Goal: Transaction & Acquisition: Purchase product/service

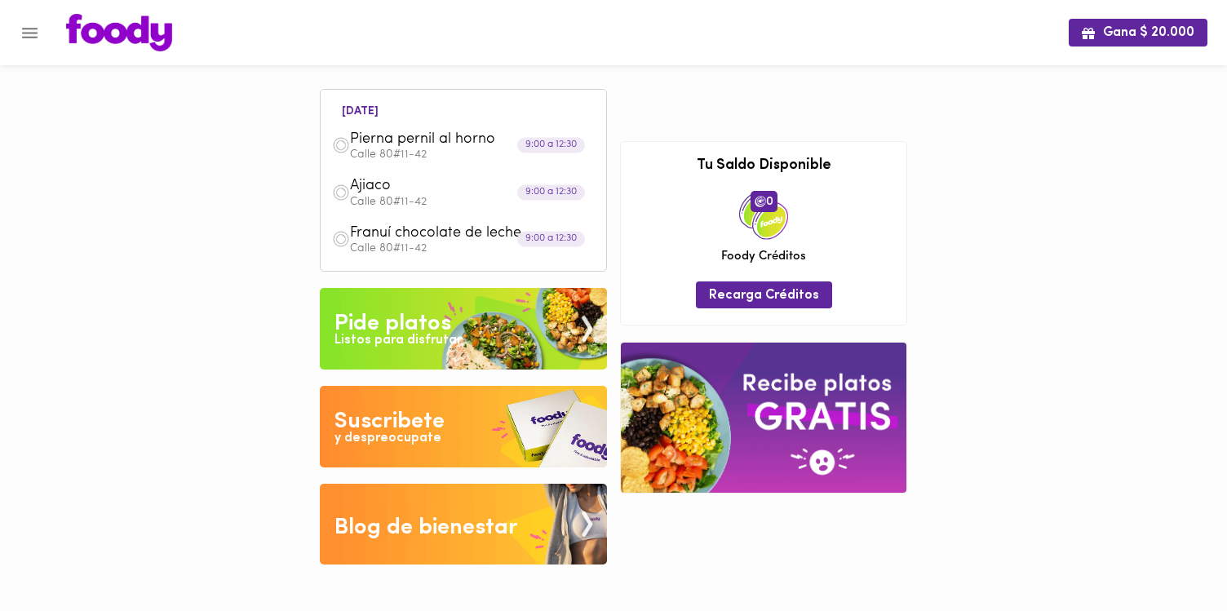
click at [392, 183] on span "Ajiaco" at bounding box center [444, 186] width 188 height 19
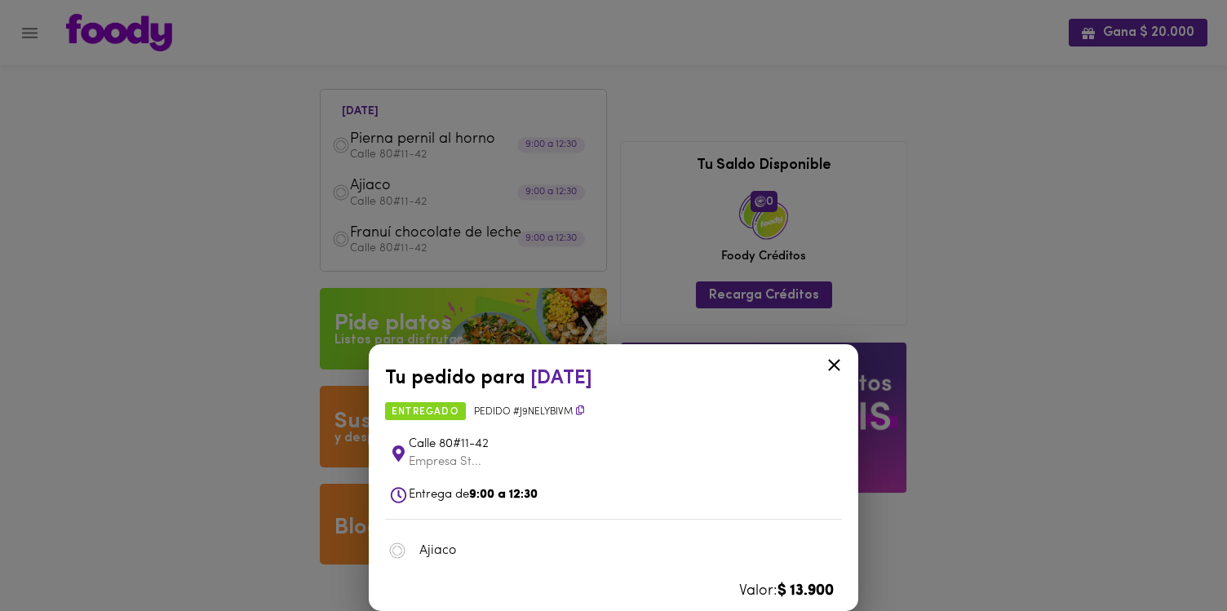
click at [242, 274] on div "Tu pedido para [DATE] entregado Pedido # j9NeLyBivm [STREET_ADDRESS] Entrega de…" at bounding box center [613, 305] width 1227 height 611
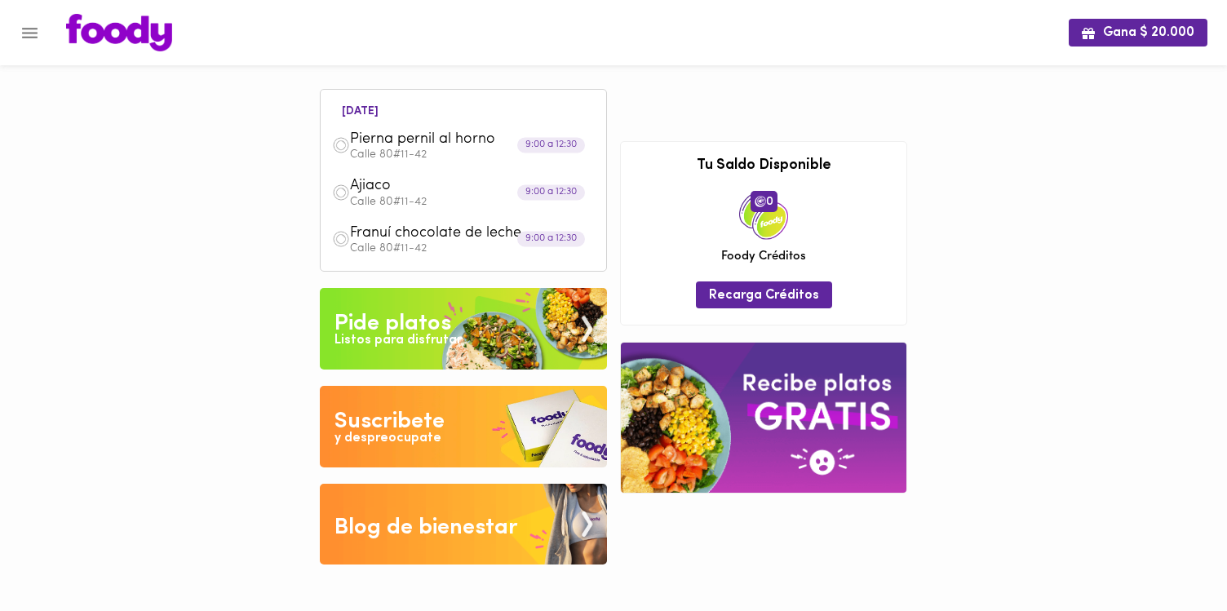
click at [454, 344] on div "Listos para disfrutar" at bounding box center [398, 340] width 127 height 19
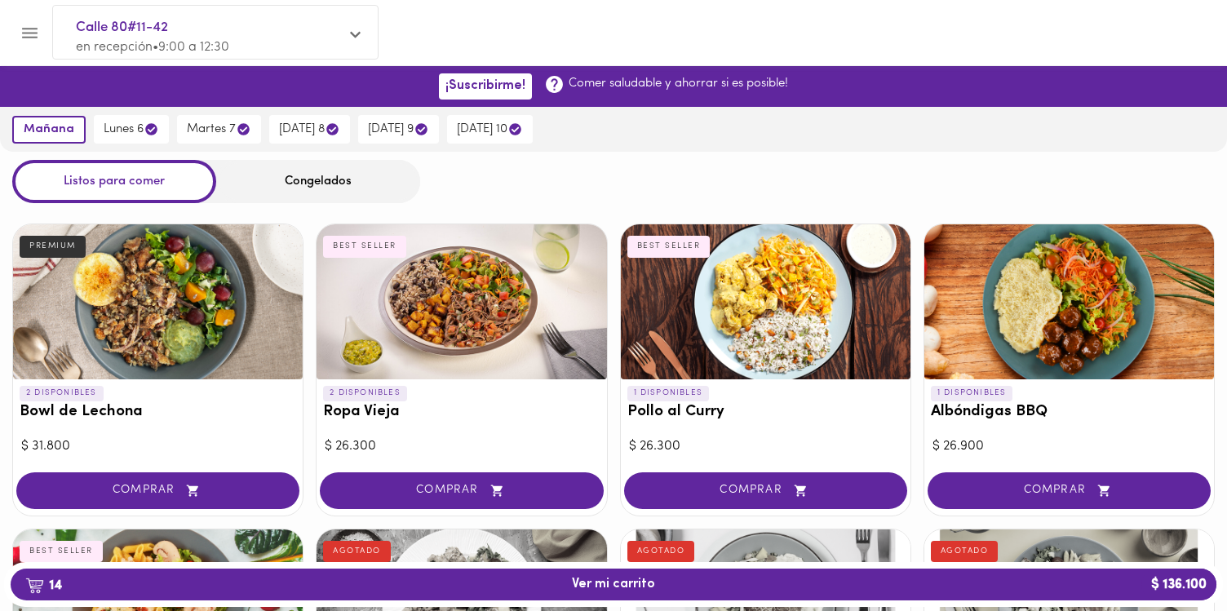
click at [322, 177] on div "Congelados" at bounding box center [318, 181] width 204 height 43
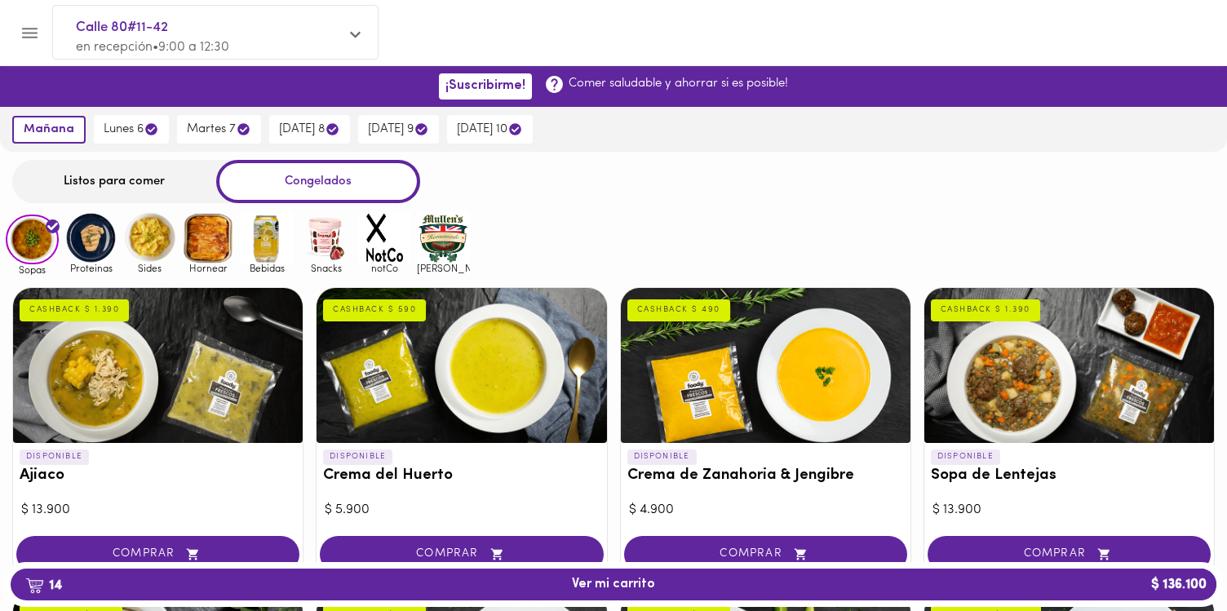
click at [163, 381] on div at bounding box center [158, 365] width 290 height 155
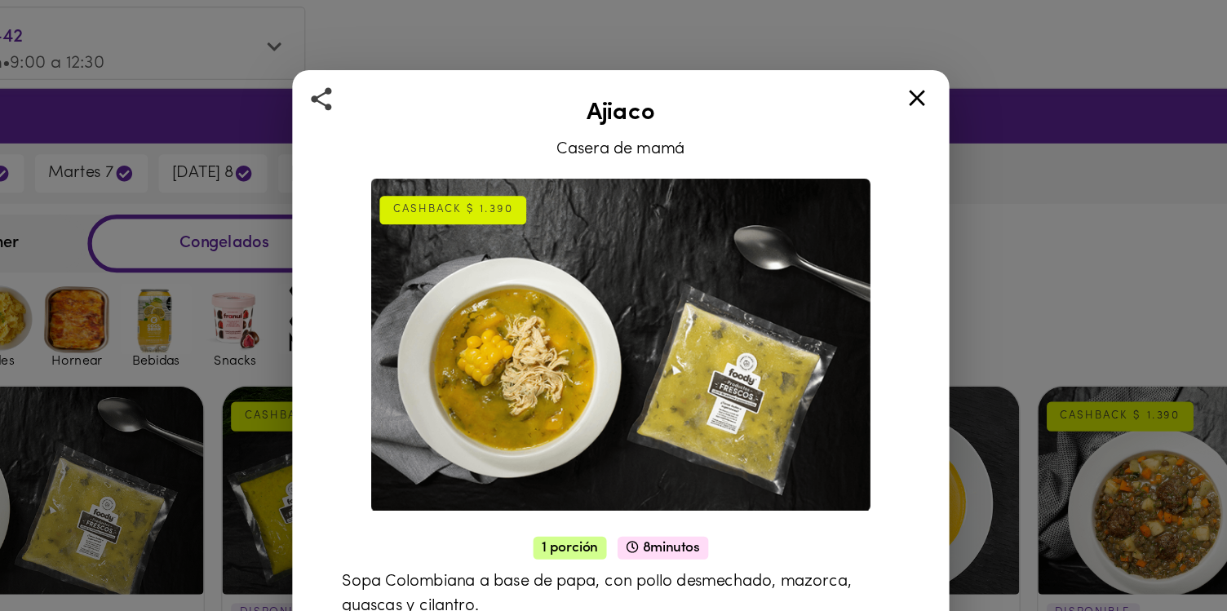
click at [825, 71] on icon at bounding box center [834, 73] width 20 height 20
